Goal: Register for event/course

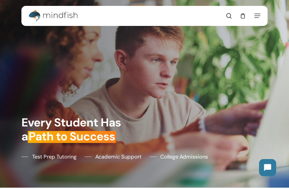
scroll to position [2, 0]
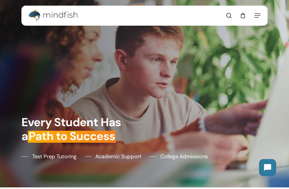
click at [41, 161] on span "Test Prep Tutoring" at bounding box center [54, 157] width 44 height 8
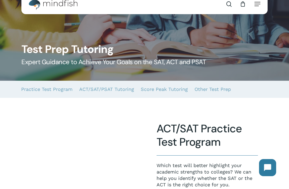
scroll to position [16, 0]
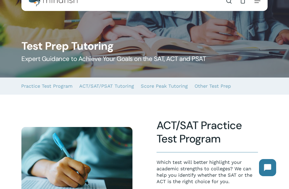
click at [91, 87] on link "ACT/SAT/PSAT Tutoring" at bounding box center [106, 86] width 55 height 17
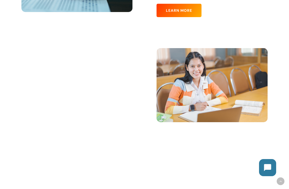
scroll to position [209, 0]
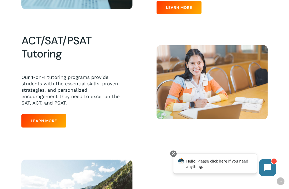
click at [50, 115] on link "Learn More" at bounding box center [43, 120] width 45 height 13
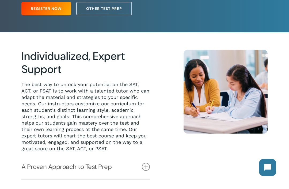
scroll to position [83, 0]
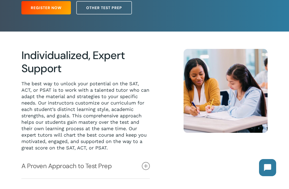
click at [92, 10] on span "Other Test Prep" at bounding box center [104, 7] width 36 height 5
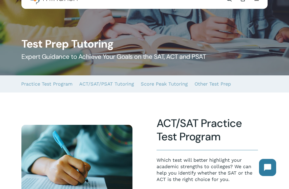
scroll to position [18, 0]
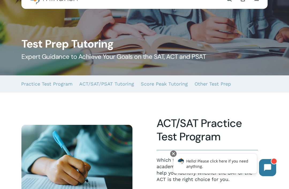
click at [33, 82] on link "Practice Test Program" at bounding box center [46, 84] width 51 height 17
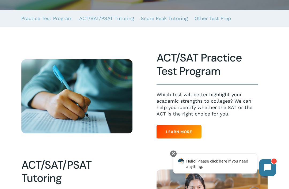
click at [168, 143] on div at bounding box center [145, 96] width 290 height 125
click at [170, 138] on link "Learn More" at bounding box center [179, 131] width 45 height 13
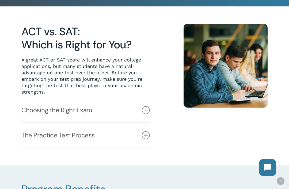
scroll to position [109, 0]
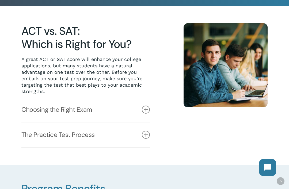
click at [141, 135] on link "The Practice Test Process" at bounding box center [85, 135] width 129 height 25
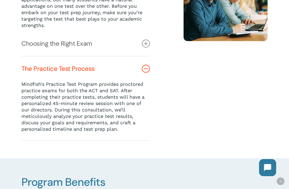
scroll to position [176, 0]
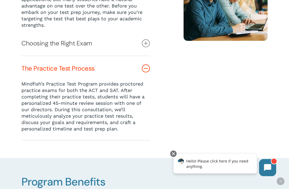
click at [31, 96] on p "Mindfish’s Practice Test Program provides proctored practice exams for both the…" at bounding box center [85, 106] width 129 height 51
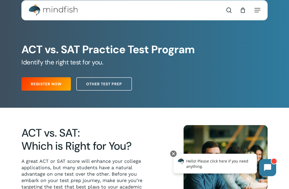
scroll to position [0, 0]
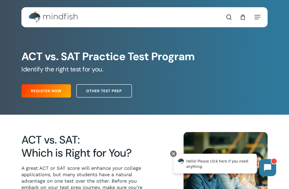
click at [32, 97] on link "Register Now" at bounding box center [46, 90] width 50 height 13
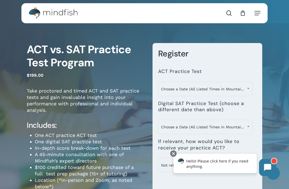
scroll to position [4, 0]
click at [245, 90] on span at bounding box center [249, 88] width 8 height 13
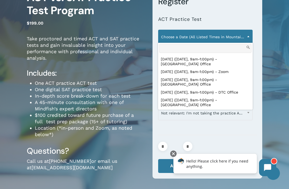
scroll to position [476, 0]
